Goal: Transaction & Acquisition: Purchase product/service

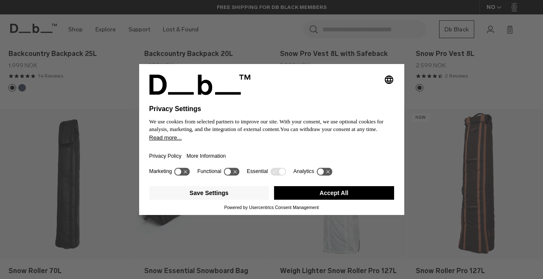
click at [335, 200] on button "Accept All" at bounding box center [334, 193] width 120 height 14
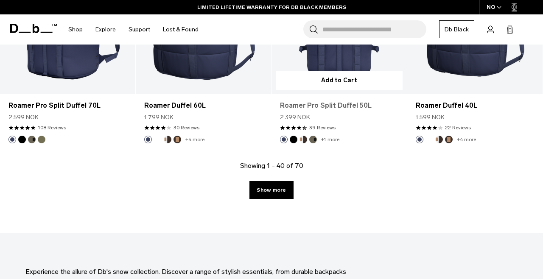
scroll to position [2222, 0]
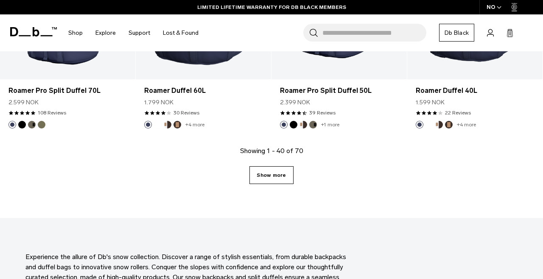
click at [282, 173] on link "Show more" at bounding box center [271, 175] width 44 height 18
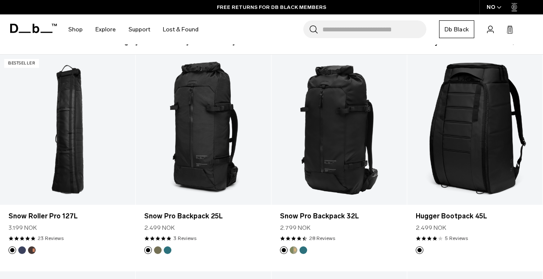
scroll to position [144, 0]
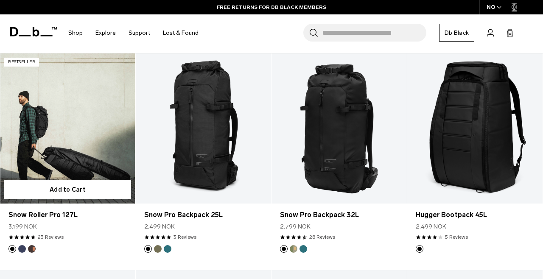
click at [85, 166] on link "Snow Roller Pro 127L" at bounding box center [67, 128] width 135 height 150
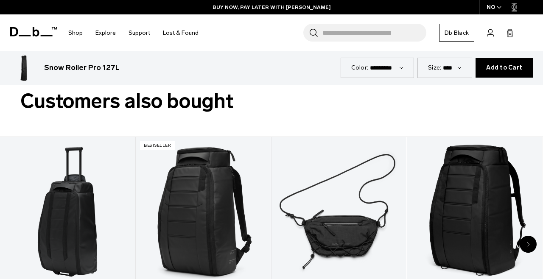
scroll to position [1456, 0]
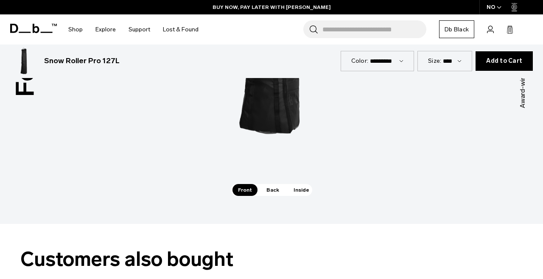
click at [302, 184] on span "Inside" at bounding box center [301, 190] width 27 height 12
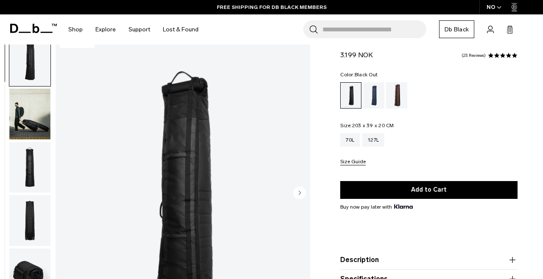
scroll to position [0, 0]
